Goal: Check status: Check status

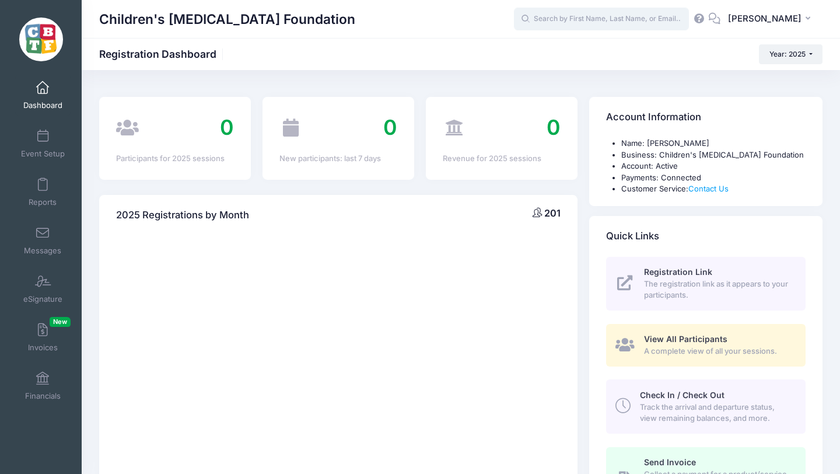
click at [595, 19] on input "text" at bounding box center [601, 19] width 175 height 23
type input "[PERSON_NAME]"
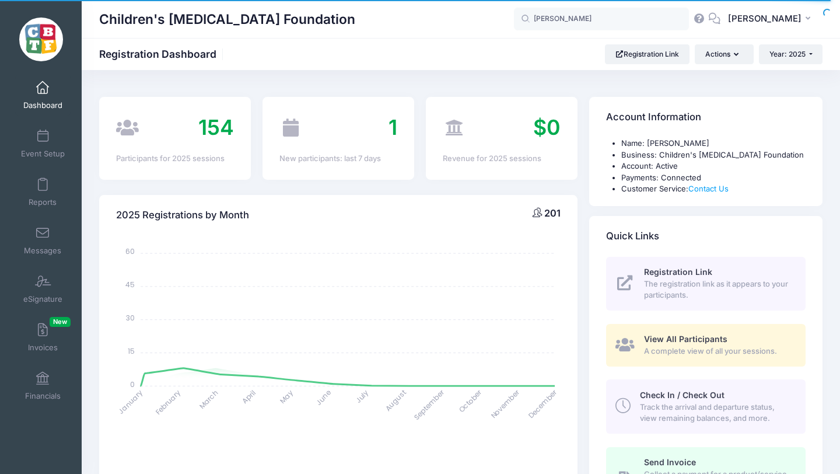
select select
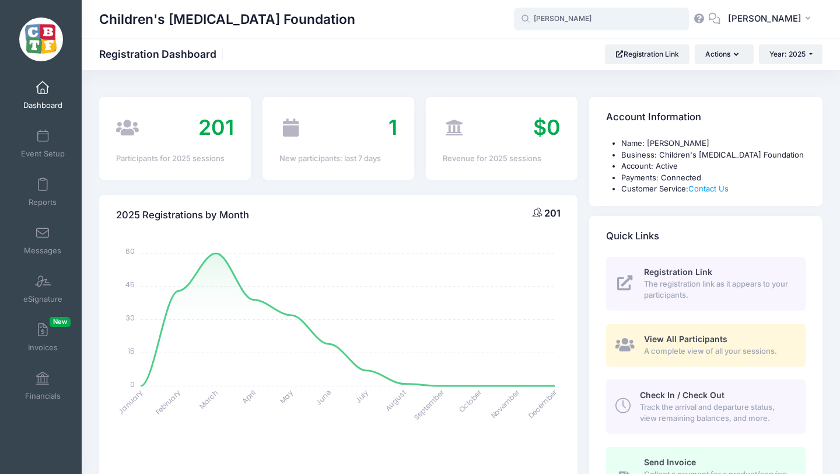
click at [617, 21] on input "[PERSON_NAME]" at bounding box center [601, 19] width 175 height 23
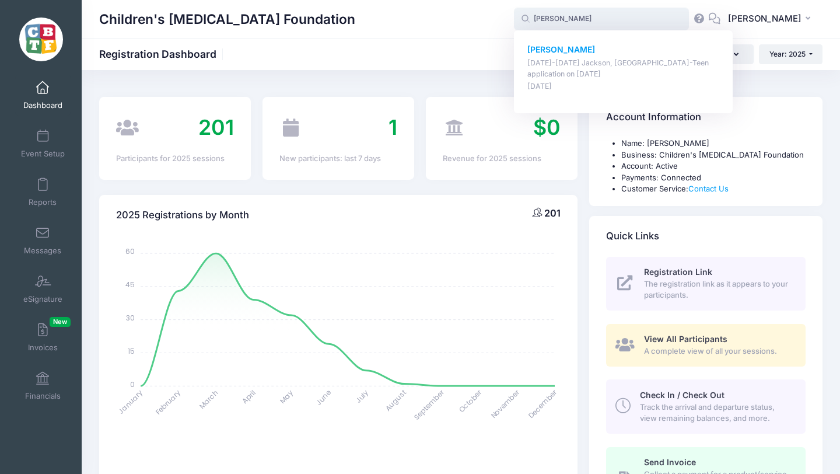
click at [583, 48] on strong "[PERSON_NAME]" at bounding box center [561, 49] width 68 height 10
type input "[PERSON_NAME] ([DATE]-[DATE] [PERSON_NAME], [GEOGRAPHIC_DATA]-Teen application,…"
